Goal: Task Accomplishment & Management: Complete application form

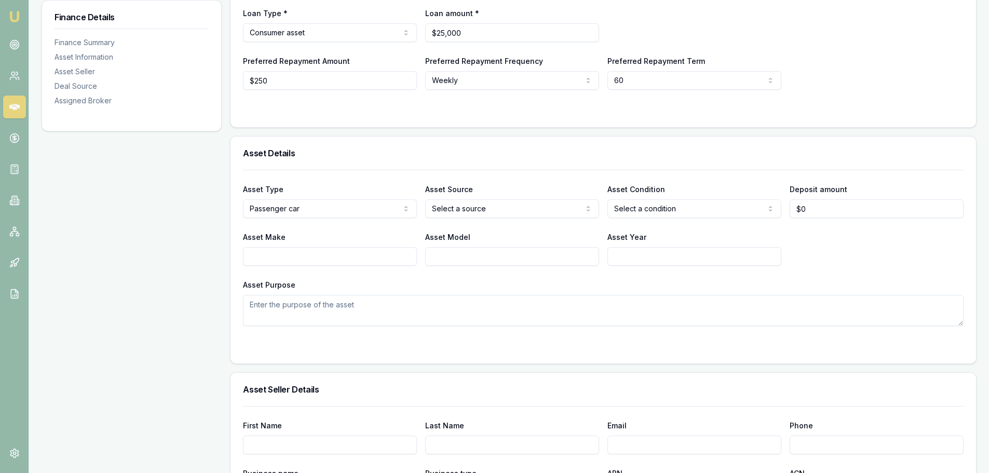
scroll to position [312, 0]
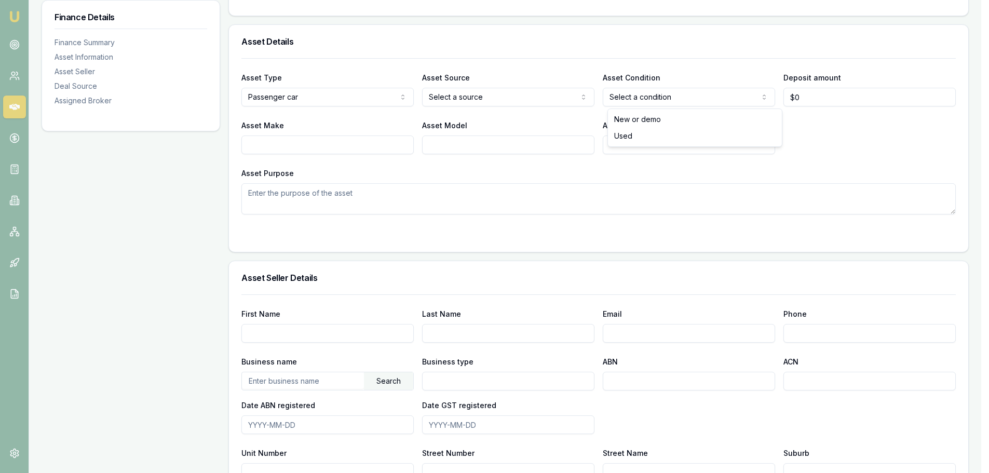
select select "USED"
click at [274, 146] on input "Asset Make" at bounding box center [330, 145] width 174 height 19
click at [273, 145] on input "Asset Make" at bounding box center [330, 145] width 174 height 19
type input "2015"
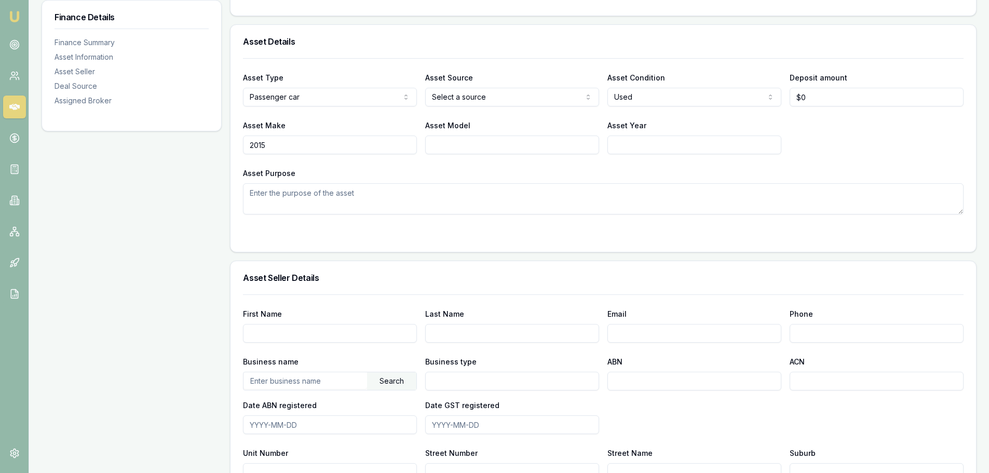
click at [461, 139] on input "Asset Model" at bounding box center [512, 145] width 174 height 19
click at [445, 145] on input "Asset Model" at bounding box center [512, 145] width 174 height 19
type input "jeep cherokee"
click at [619, 145] on input "Asset Year" at bounding box center [694, 145] width 174 height 19
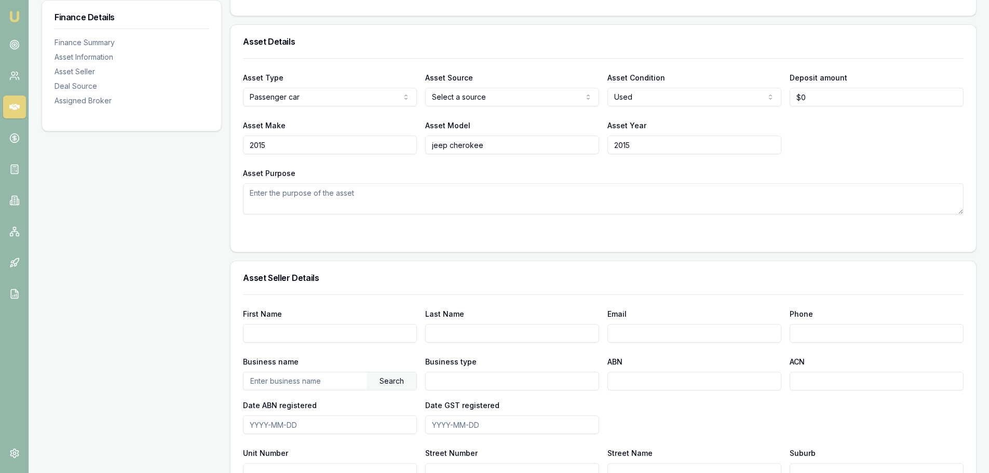
type input "2015"
click at [607, 184] on textarea "Asset Purpose" at bounding box center [603, 198] width 721 height 31
click at [283, 198] on textarea "Asset Purpose" at bounding box center [603, 198] width 721 height 31
click at [267, 333] on input "First Name" at bounding box center [330, 333] width 174 height 19
click at [137, 323] on div "Finance Details Finance Summary Asset Information Asset Seller Deal Source Assi…" at bounding box center [132, 341] width 180 height 986
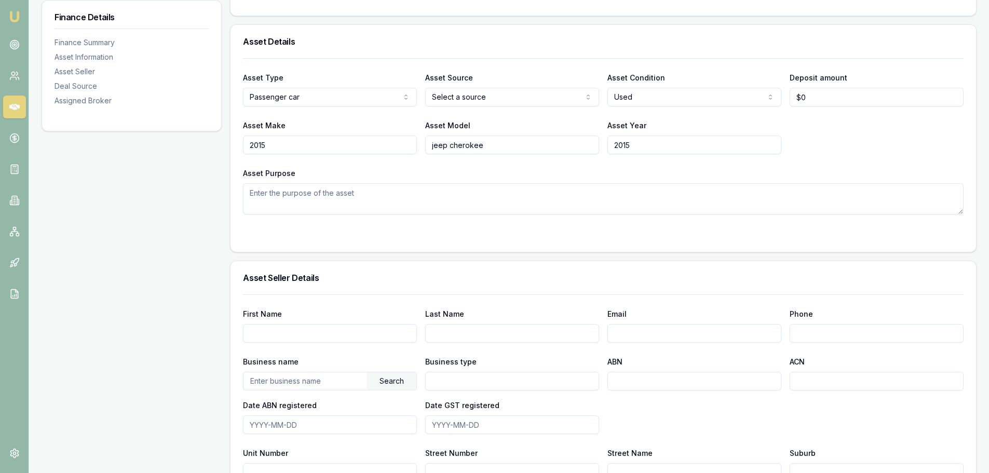
click at [260, 205] on textarea "Asset Purpose" at bounding box center [603, 198] width 721 height 31
type textarea "most likely from a dealer getting pre approval"
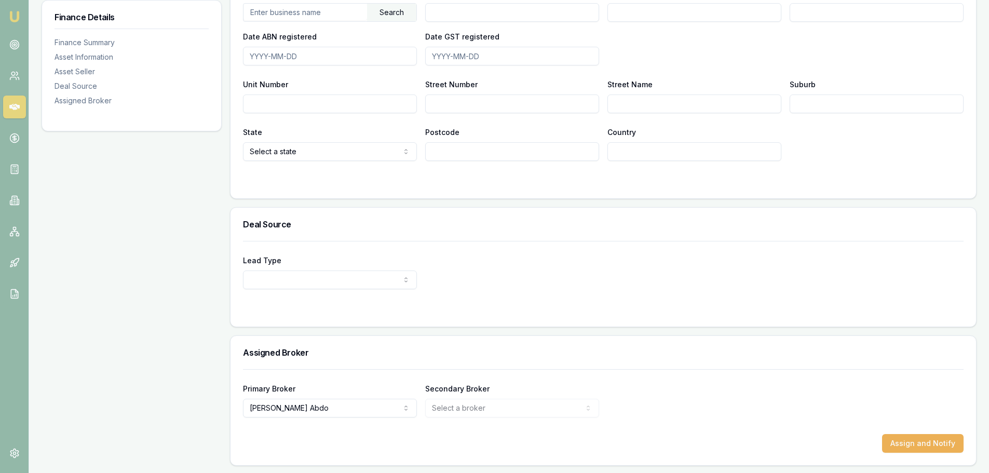
scroll to position [681, 0]
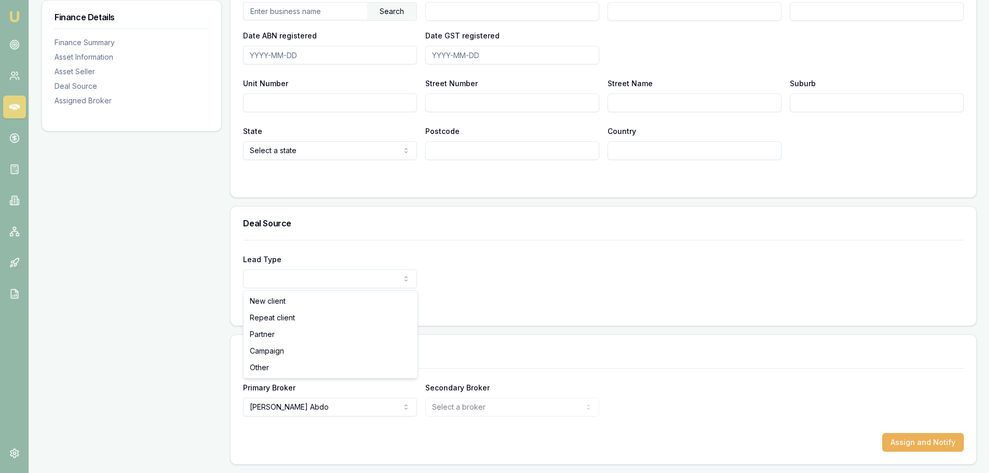
select select "REPEAT_CLIENT"
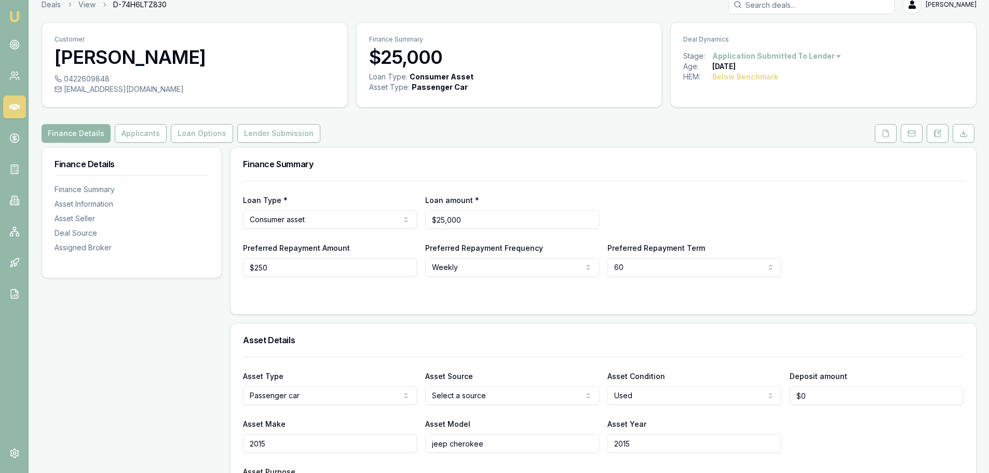
scroll to position [0, 0]
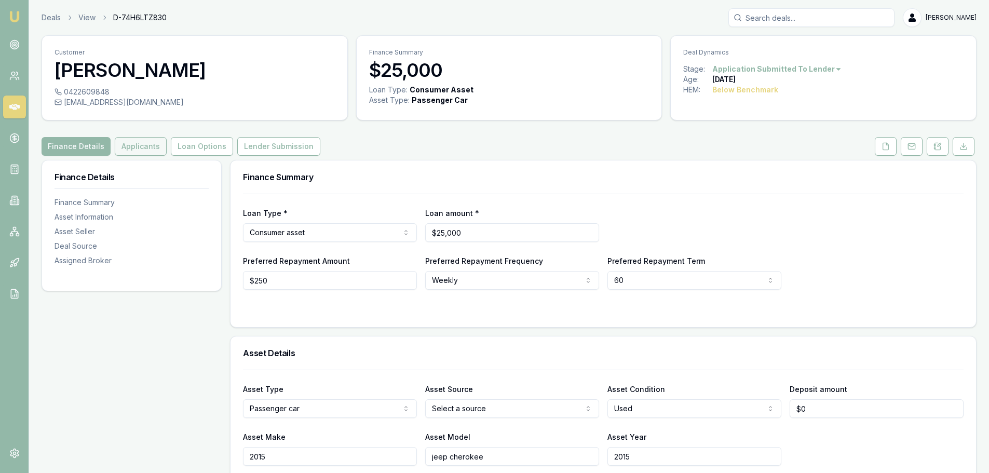
click at [133, 150] on button "Applicants" at bounding box center [141, 146] width 52 height 19
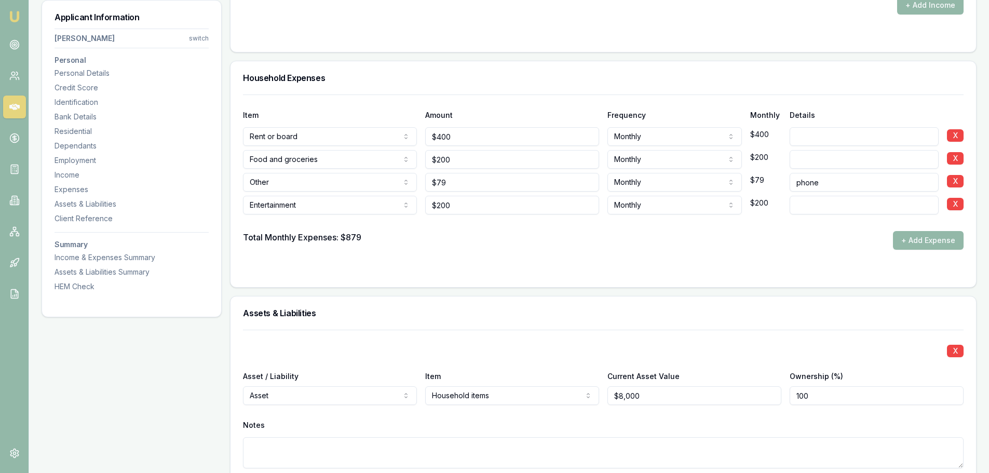
scroll to position [1973, 0]
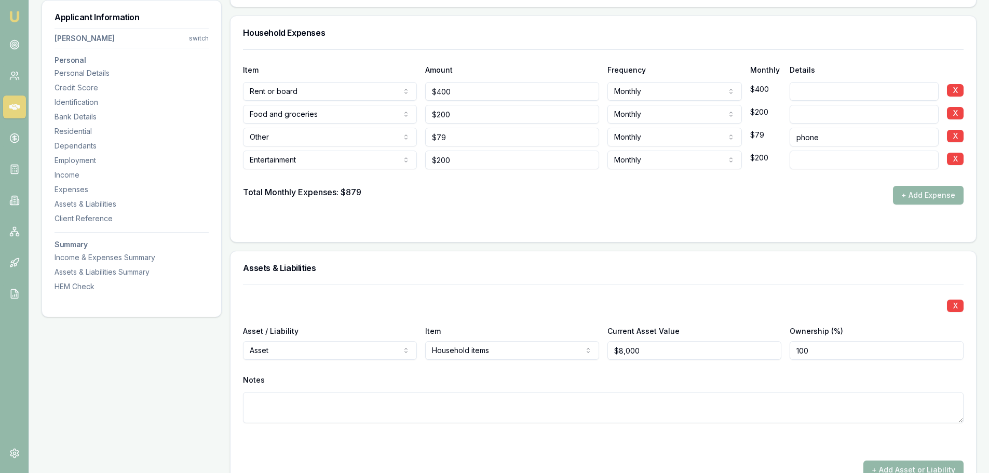
click at [260, 404] on textarea at bounding box center [603, 407] width 721 height 31
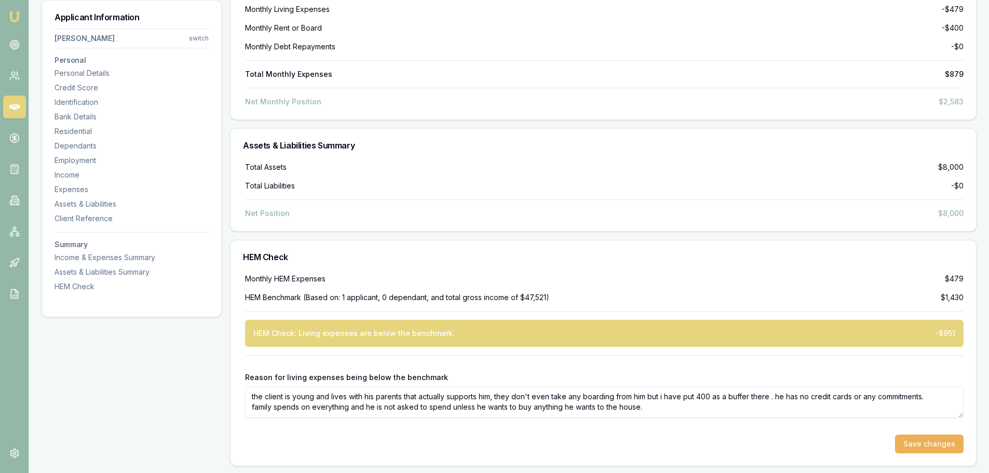
scroll to position [2673, 0]
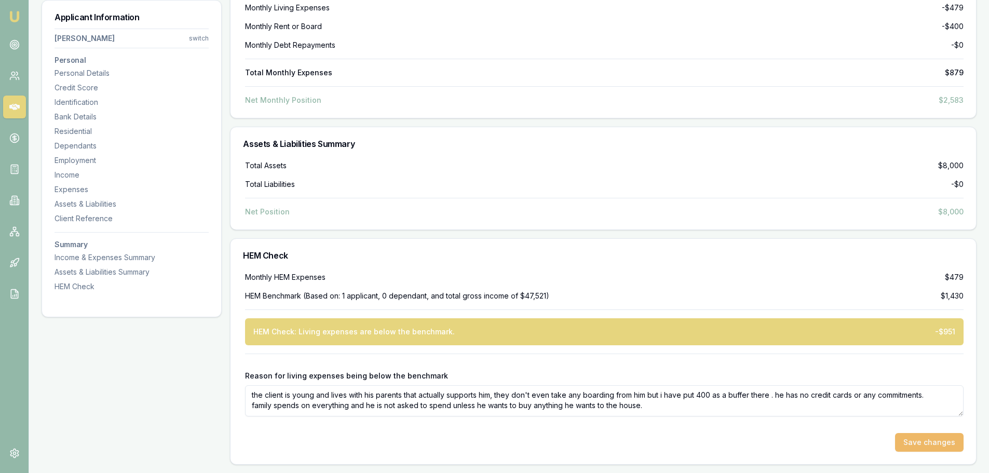
type textarea "client does not pay boarding but i put a buffer of 400 dollars in there."
click at [915, 440] on button "Save changes" at bounding box center [929, 442] width 69 height 19
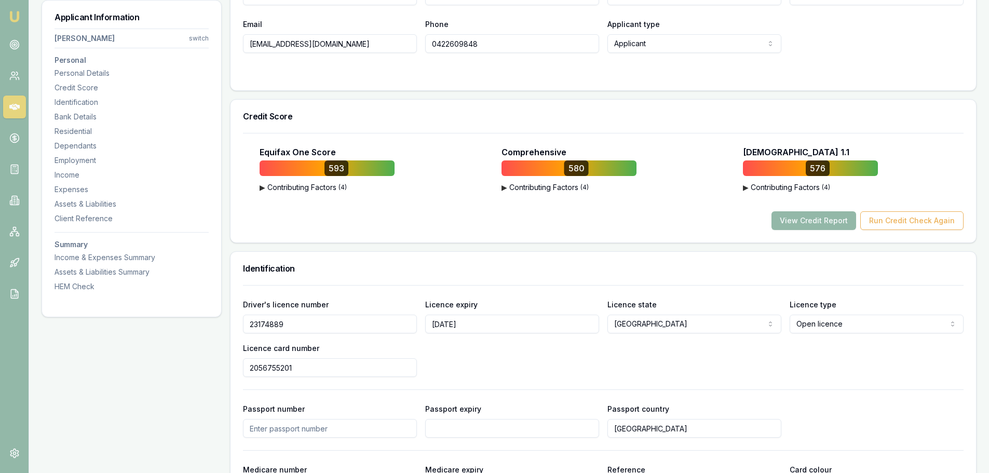
scroll to position [0, 0]
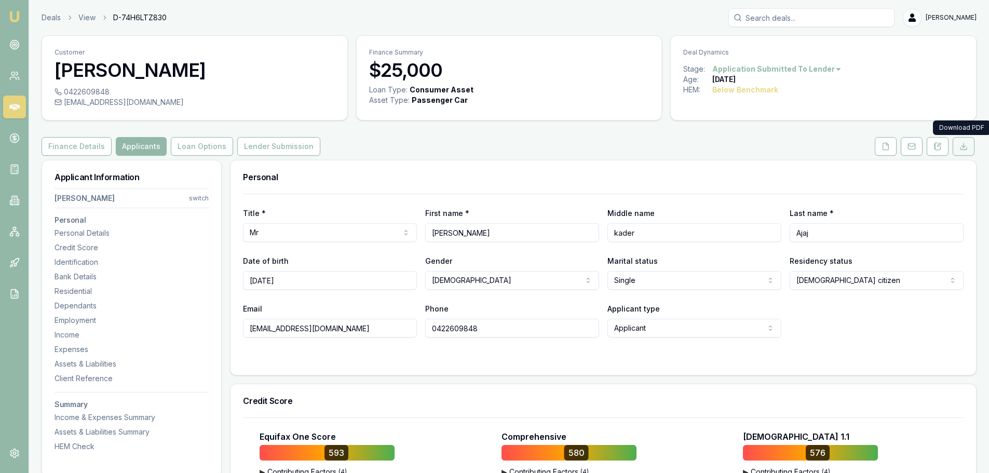
click at [965, 146] on polyline at bounding box center [964, 147] width 4 height 2
click at [884, 146] on icon at bounding box center [886, 146] width 8 height 8
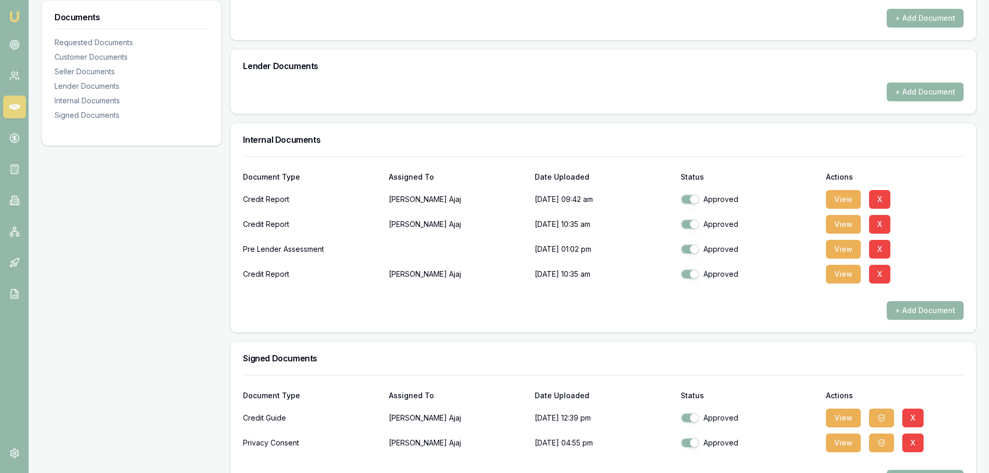
scroll to position [556, 0]
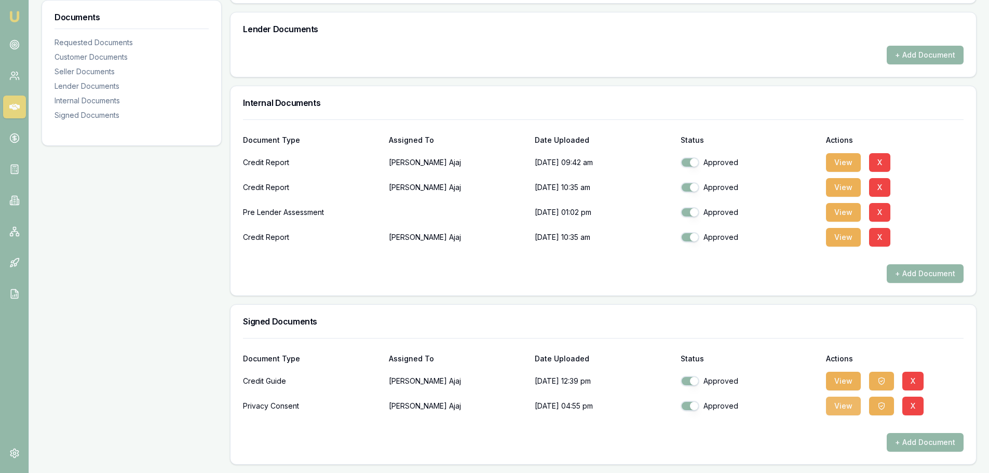
click at [834, 409] on button "View" at bounding box center [843, 406] width 35 height 19
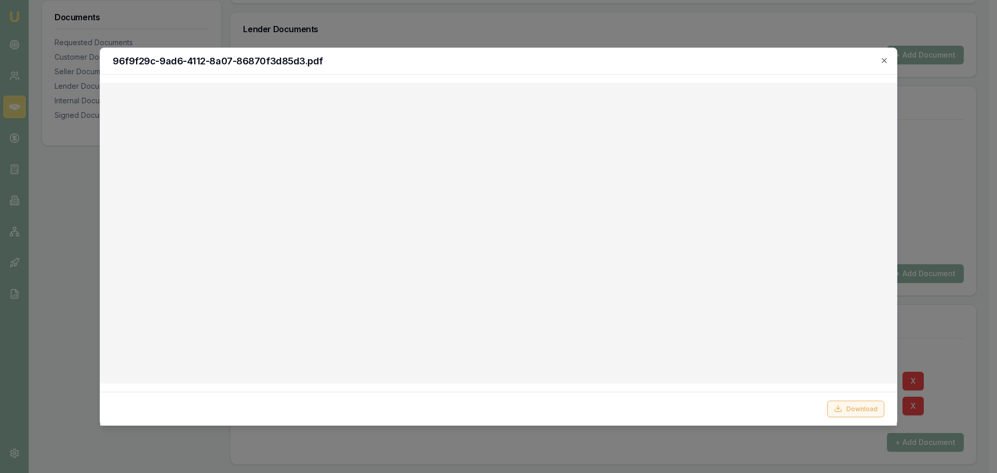
click at [857, 410] on button "Download" at bounding box center [855, 408] width 57 height 17
click at [882, 60] on icon "button" at bounding box center [884, 60] width 8 height 8
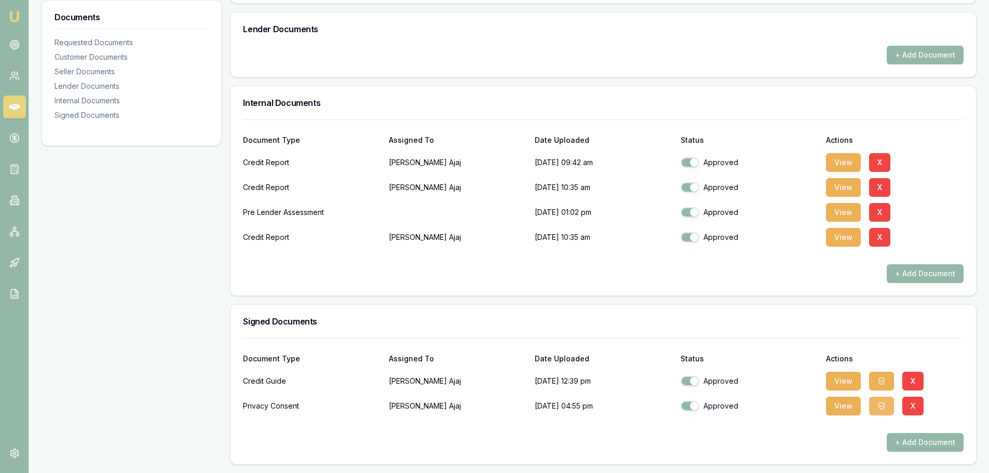
click at [879, 407] on icon "button" at bounding box center [881, 406] width 8 height 8
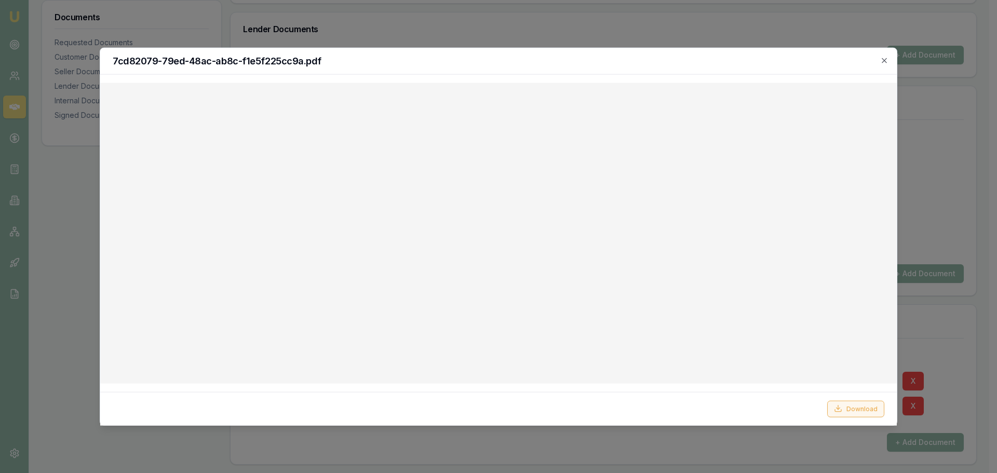
click at [858, 407] on button "Download" at bounding box center [855, 408] width 57 height 17
click at [884, 62] on icon "button" at bounding box center [884, 60] width 8 height 8
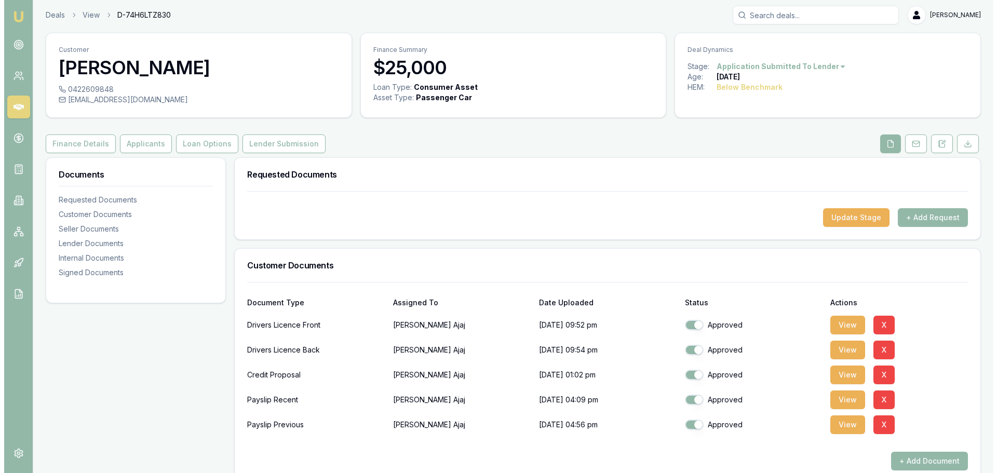
scroll to position [0, 0]
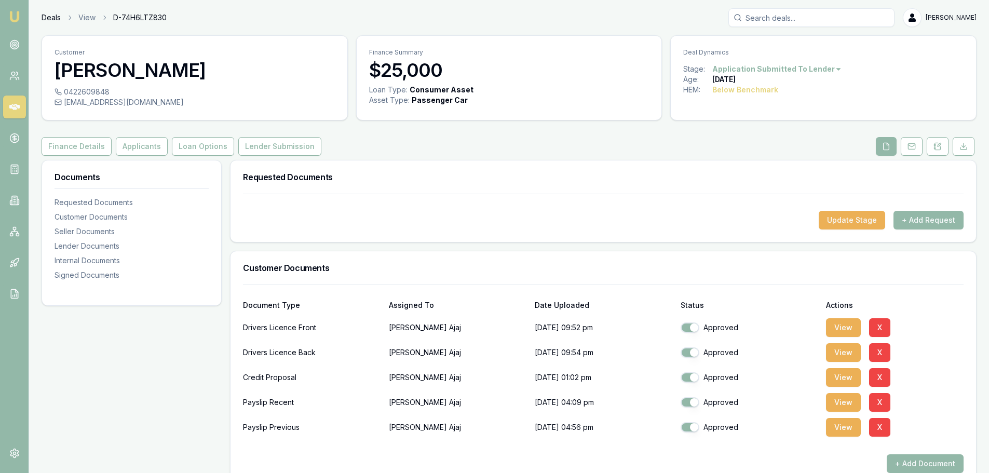
click at [47, 15] on link "Deals" at bounding box center [51, 17] width 19 height 10
